Goal: Find specific page/section: Find specific page/section

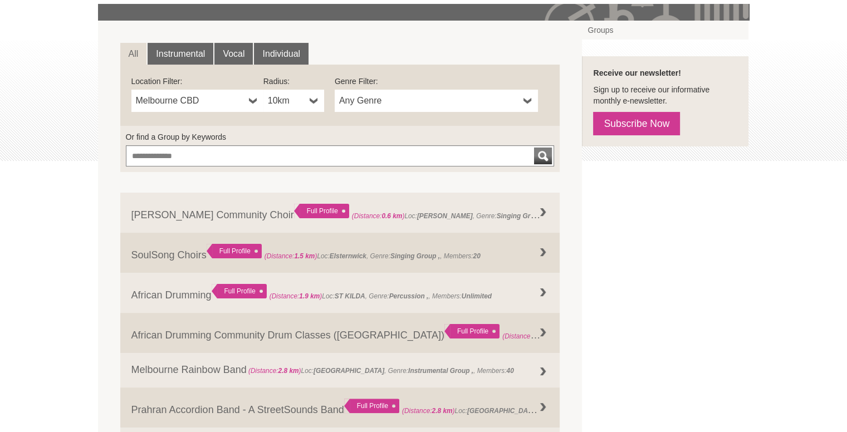
scroll to position [167, 0]
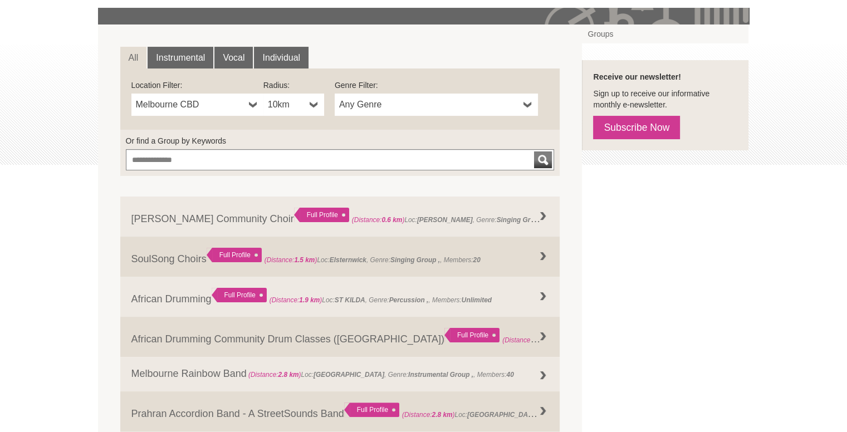
click at [229, 107] on span "Melbourne CBD" at bounding box center [190, 104] width 109 height 13
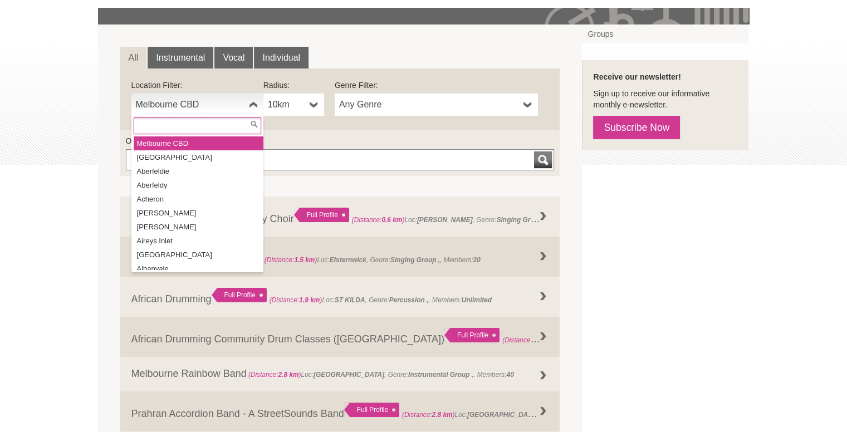
click at [233, 102] on span "Melbourne CBD" at bounding box center [190, 104] width 109 height 13
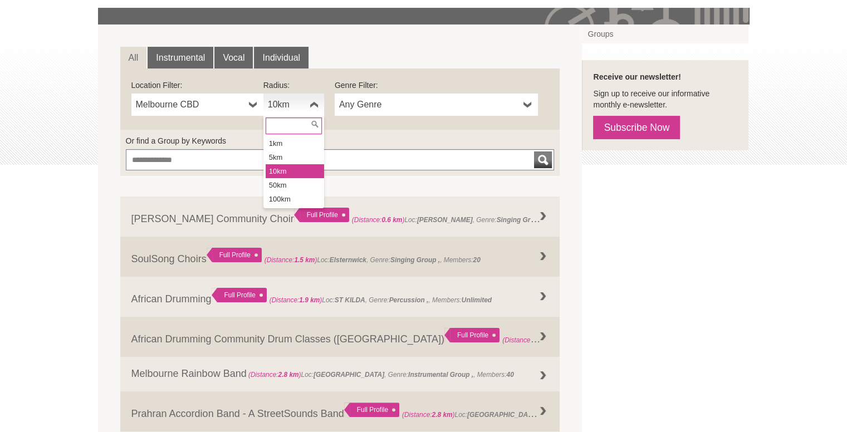
click at [313, 105] on b at bounding box center [313, 105] width 9 height 22
click at [299, 145] on li "1km" at bounding box center [295, 143] width 58 height 14
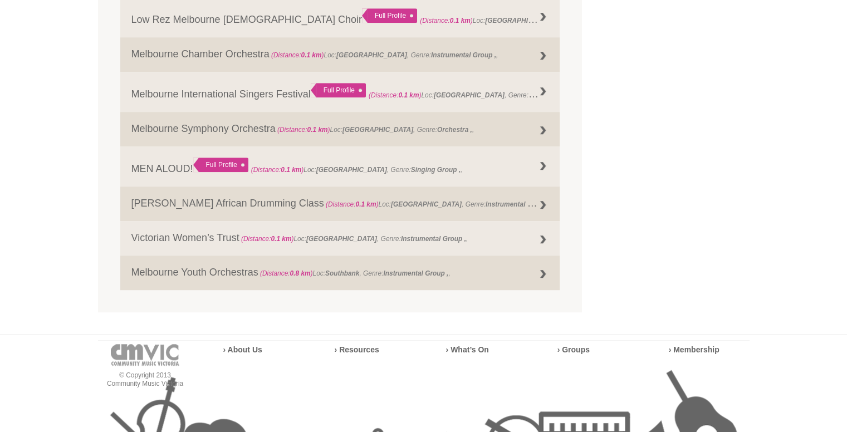
scroll to position [888, 0]
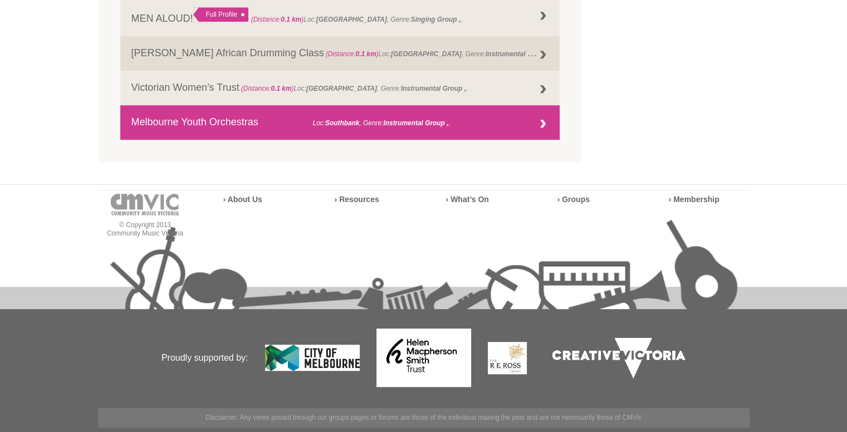
click at [509, 127] on link "Melbourne Youth Orchestras (Distance: 0.8 km ) Loc: [GEOGRAPHIC_DATA] , Genre: …" at bounding box center [340, 122] width 440 height 35
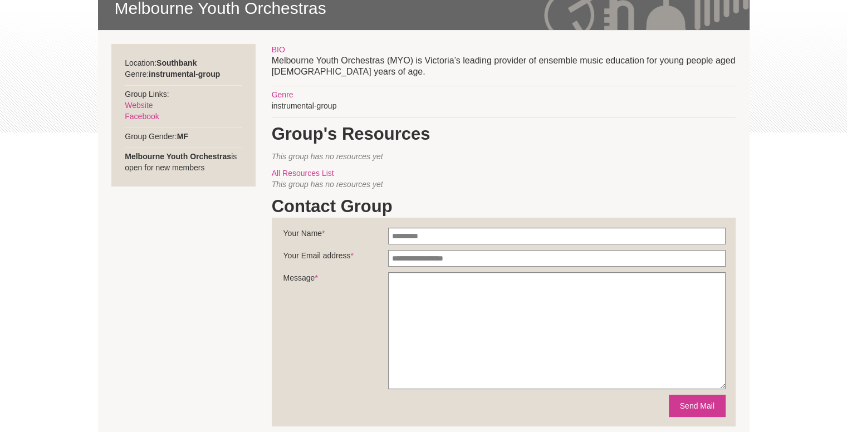
scroll to position [56, 0]
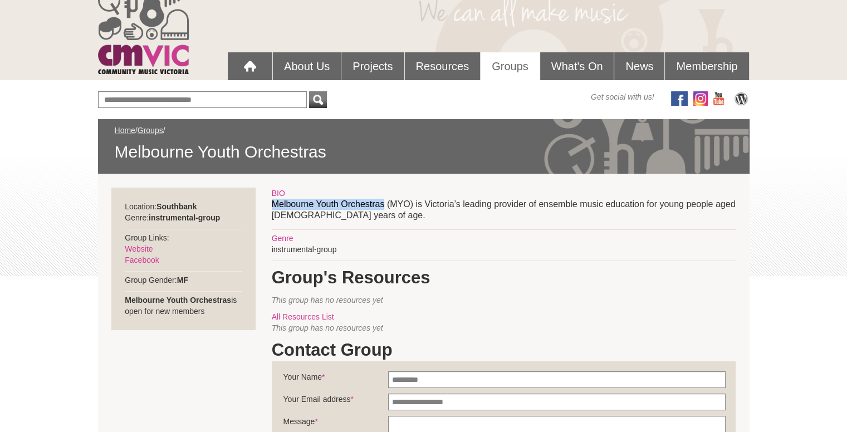
drag, startPoint x: 264, startPoint y: 205, endPoint x: 383, endPoint y: 201, distance: 119.2
click at [383, 201] on section "Location: [GEOGRAPHIC_DATA] Genre: instrumental-group Group Links: Website Face…" at bounding box center [423, 377] width 651 height 407
